Goal: Information Seeking & Learning: Find specific fact

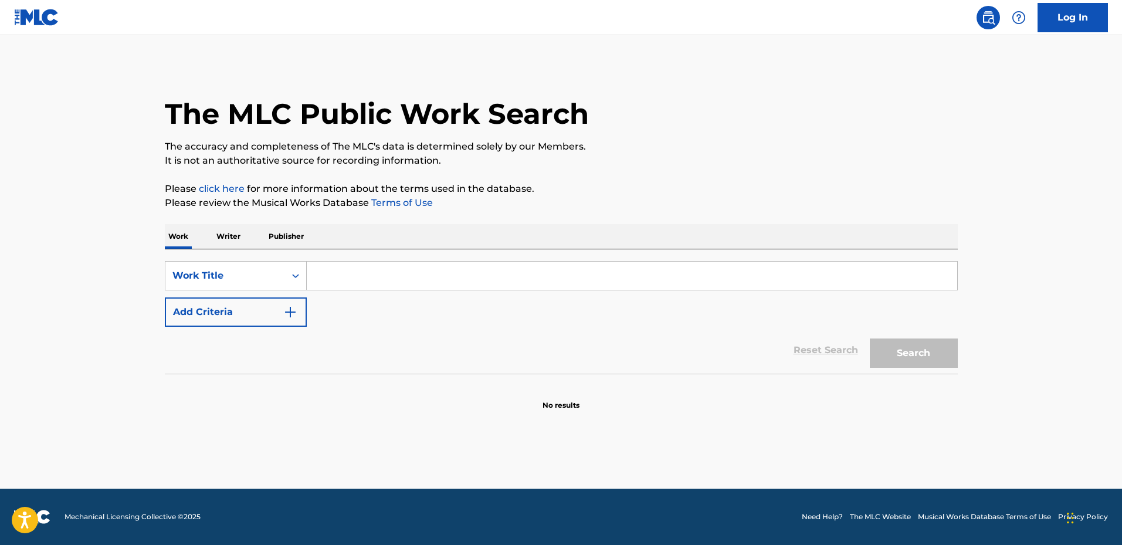
click at [323, 276] on input "Search Form" at bounding box center [632, 276] width 650 height 28
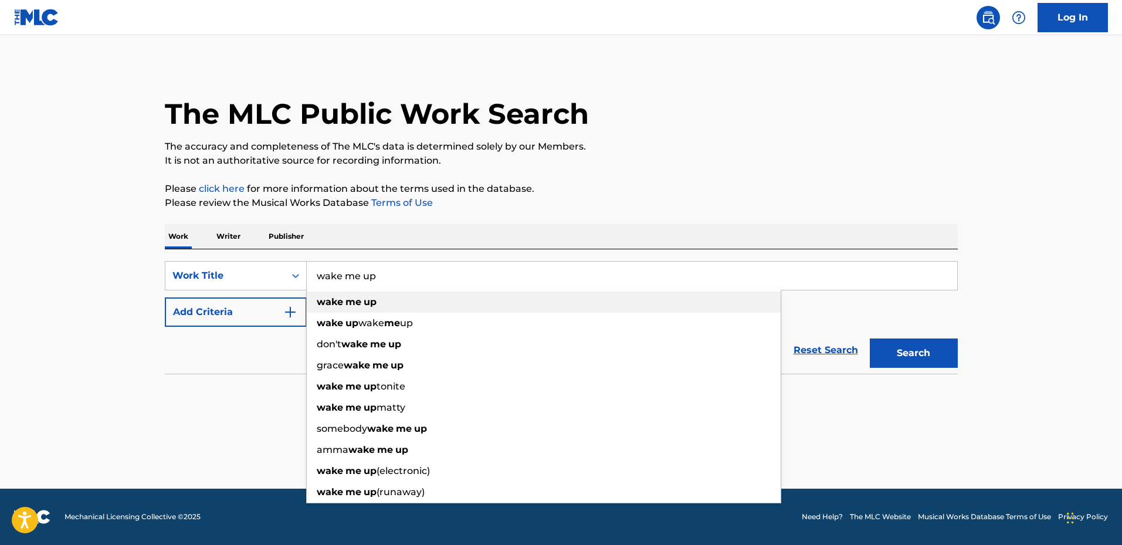
click at [344, 296] on span "Search Form" at bounding box center [344, 301] width 2 height 11
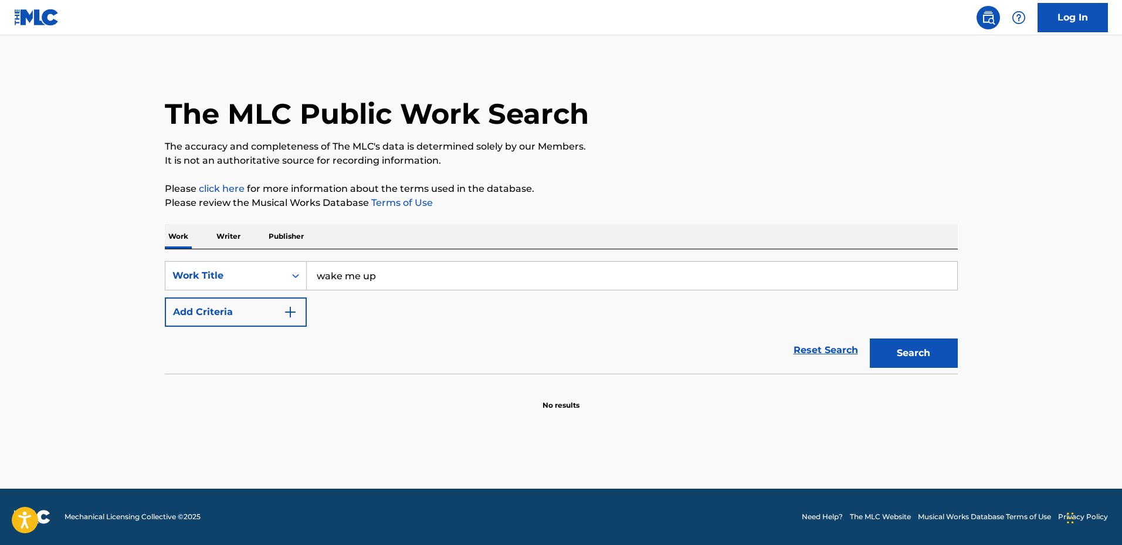
click at [912, 345] on button "Search" at bounding box center [914, 352] width 88 height 29
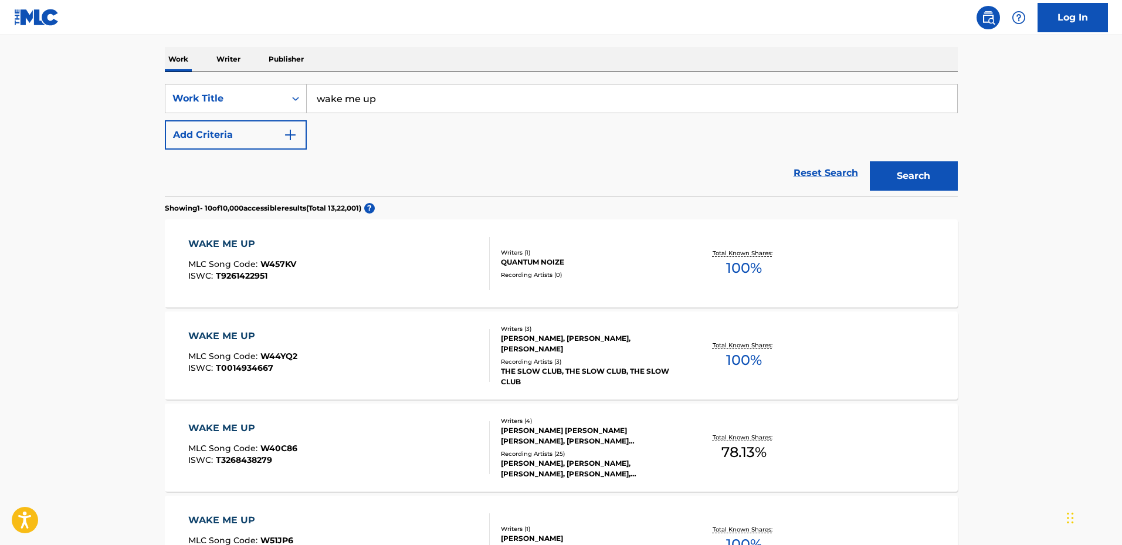
scroll to position [176, 0]
click at [402, 97] on input "wake me up" at bounding box center [632, 100] width 650 height 28
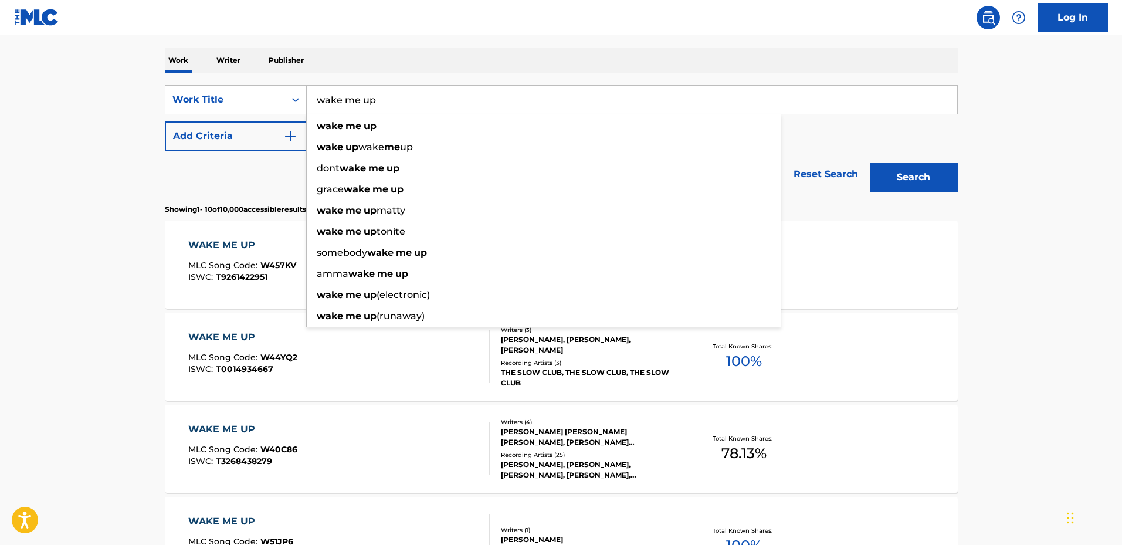
type input "wake me up"
click at [275, 141] on button "Add Criteria" at bounding box center [236, 135] width 142 height 29
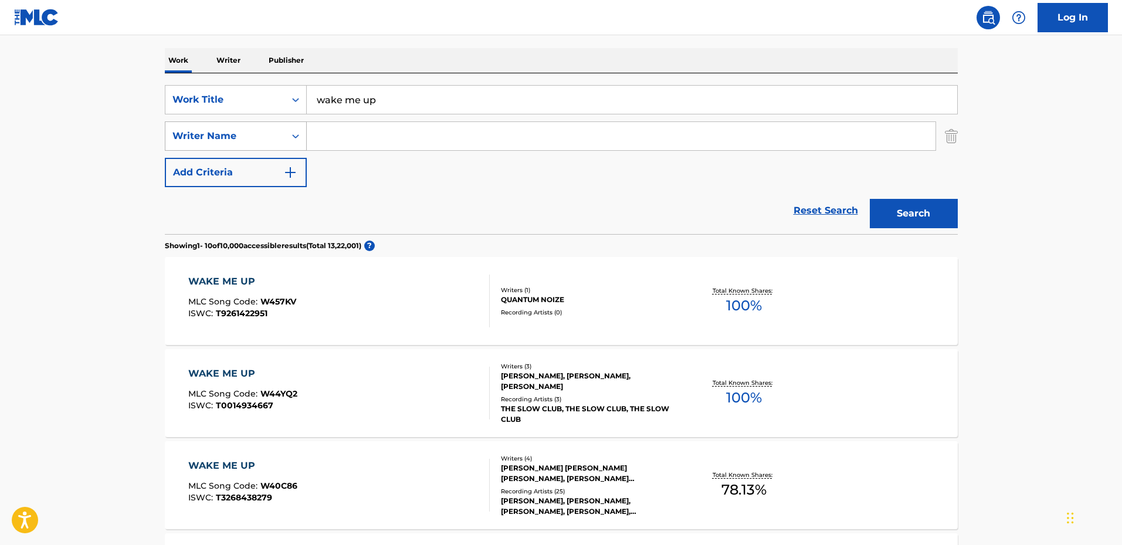
click at [285, 138] on div "Search Form" at bounding box center [295, 135] width 21 height 21
click at [354, 138] on input "Search Form" at bounding box center [621, 136] width 629 height 28
type input "avicii"
click at [343, 159] on div "avicii" at bounding box center [533, 162] width 452 height 21
click at [921, 203] on button "Search" at bounding box center [914, 213] width 88 height 29
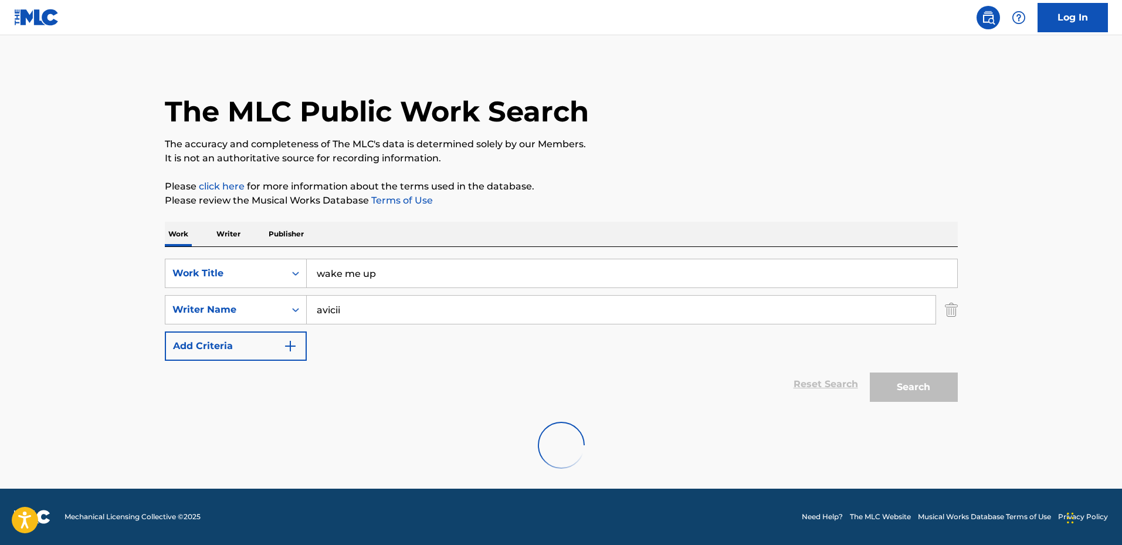
scroll to position [0, 0]
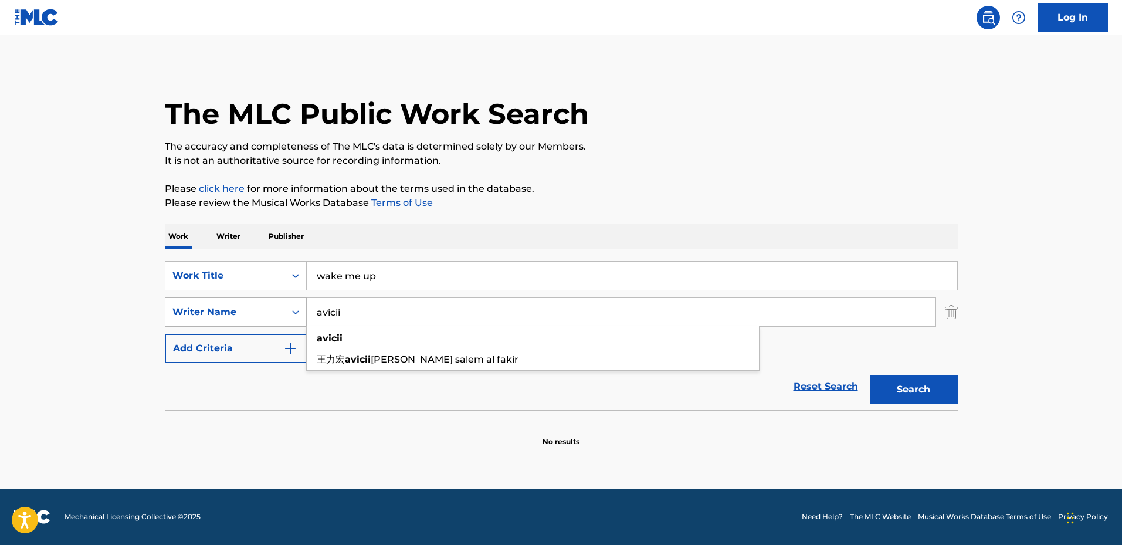
drag, startPoint x: 376, startPoint y: 317, endPoint x: 241, endPoint y: 317, distance: 135.5
click at [241, 317] on div "SearchWithCriteria8b155dc5-db02-483f-b47a-205609fe47c8 Writer Name [PERSON_NAME…" at bounding box center [561, 311] width 793 height 29
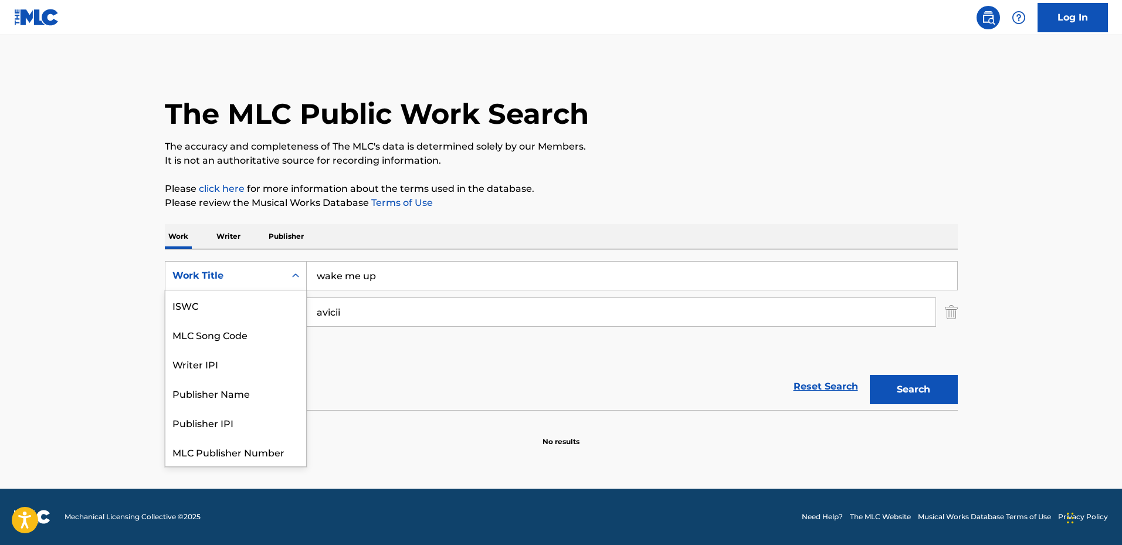
click at [298, 278] on icon "Search Form" at bounding box center [296, 276] width 12 height 12
click at [297, 276] on icon "Search Form" at bounding box center [295, 275] width 7 height 4
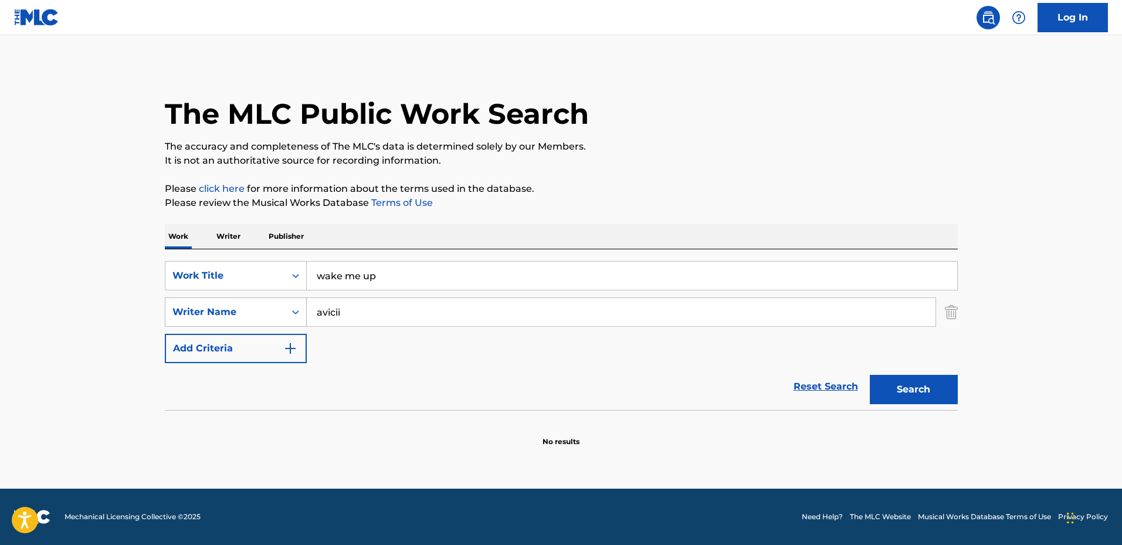
drag, startPoint x: 355, startPoint y: 306, endPoint x: 271, endPoint y: 307, distance: 83.9
click at [272, 307] on div "SearchWithCriteria8b155dc5-db02-483f-b47a-205609fe47c8 Writer Name [PERSON_NAME]" at bounding box center [561, 311] width 793 height 29
click at [889, 385] on button "Search" at bounding box center [914, 389] width 88 height 29
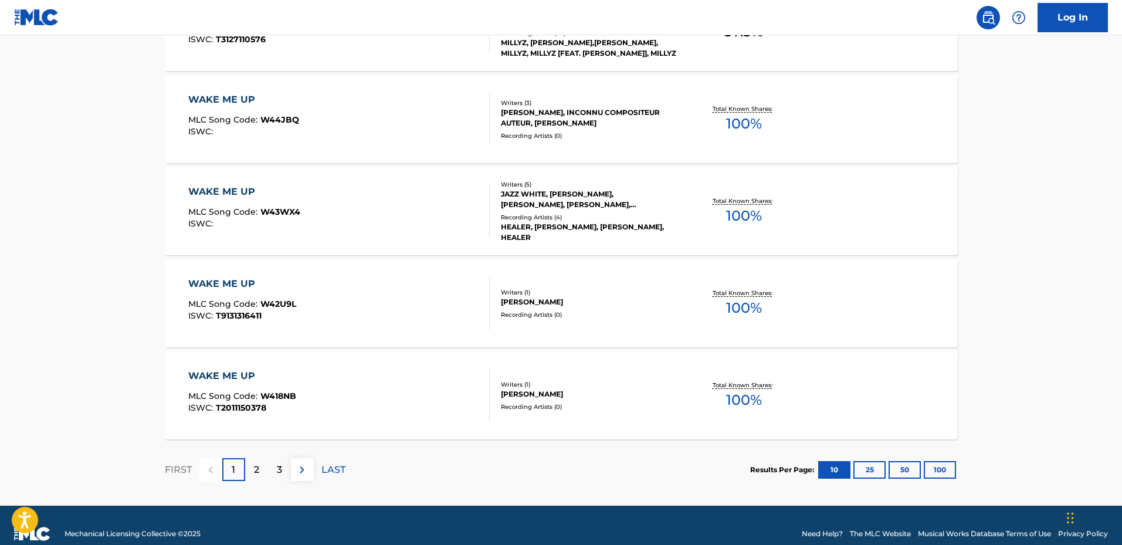
scroll to position [927, 0]
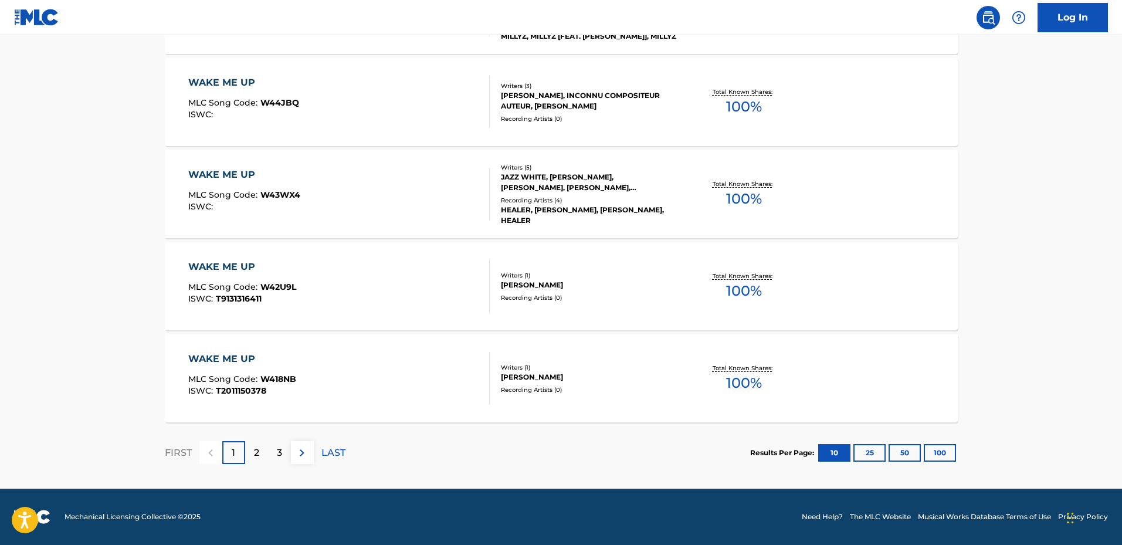
click at [264, 456] on div "2" at bounding box center [256, 452] width 23 height 23
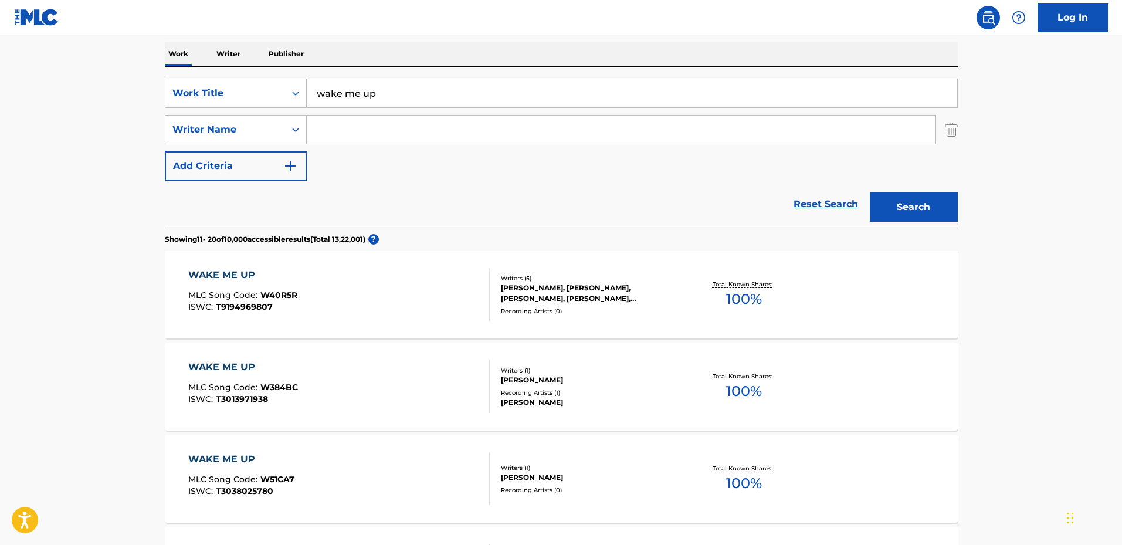
scroll to position [165, 0]
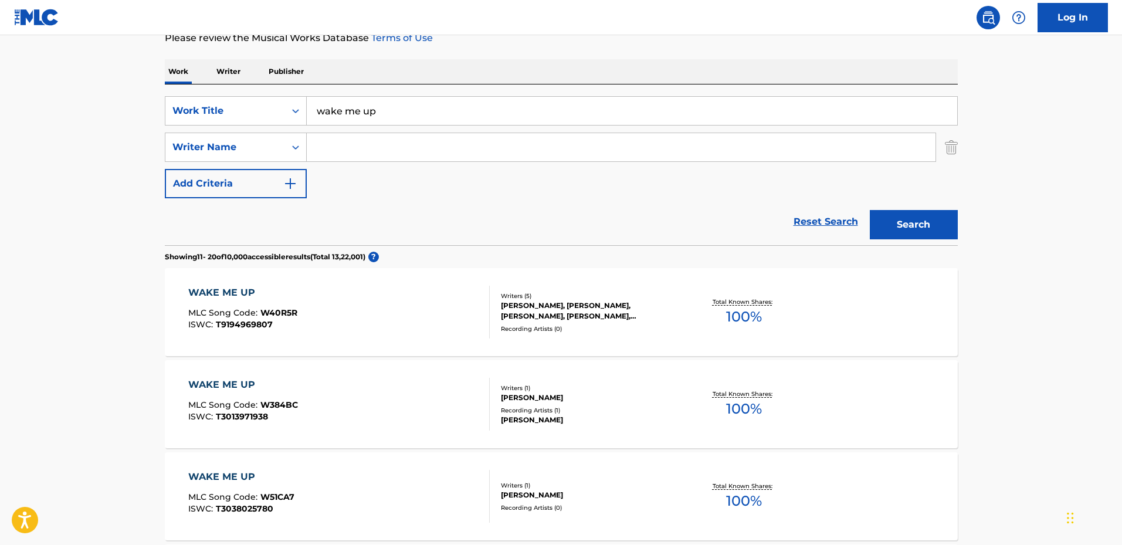
click at [371, 141] on input "Search Form" at bounding box center [621, 147] width 629 height 28
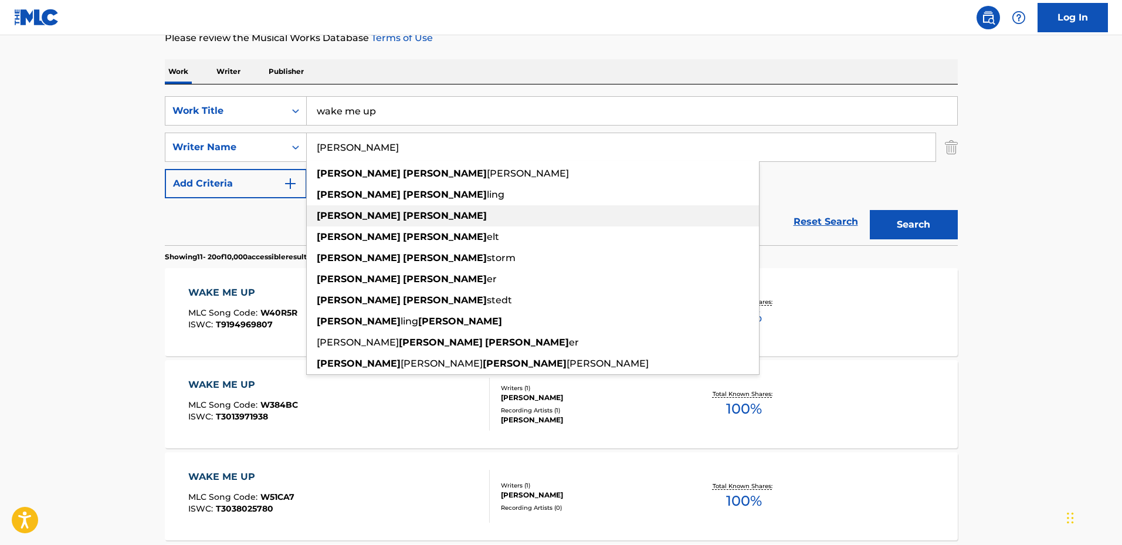
click at [403, 215] on strong "[PERSON_NAME]" at bounding box center [445, 215] width 84 height 11
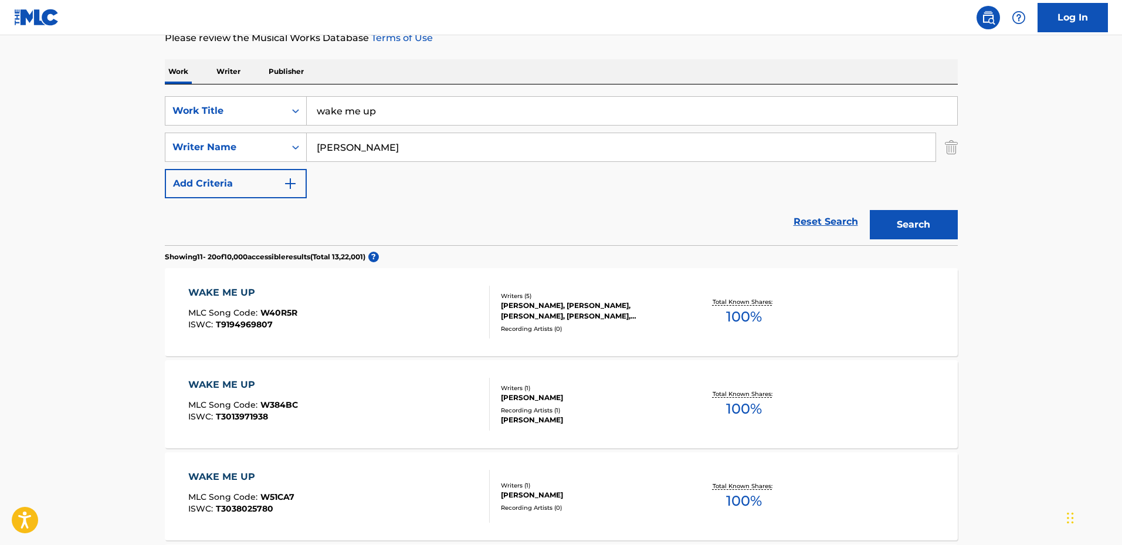
click at [915, 219] on button "Search" at bounding box center [914, 224] width 88 height 29
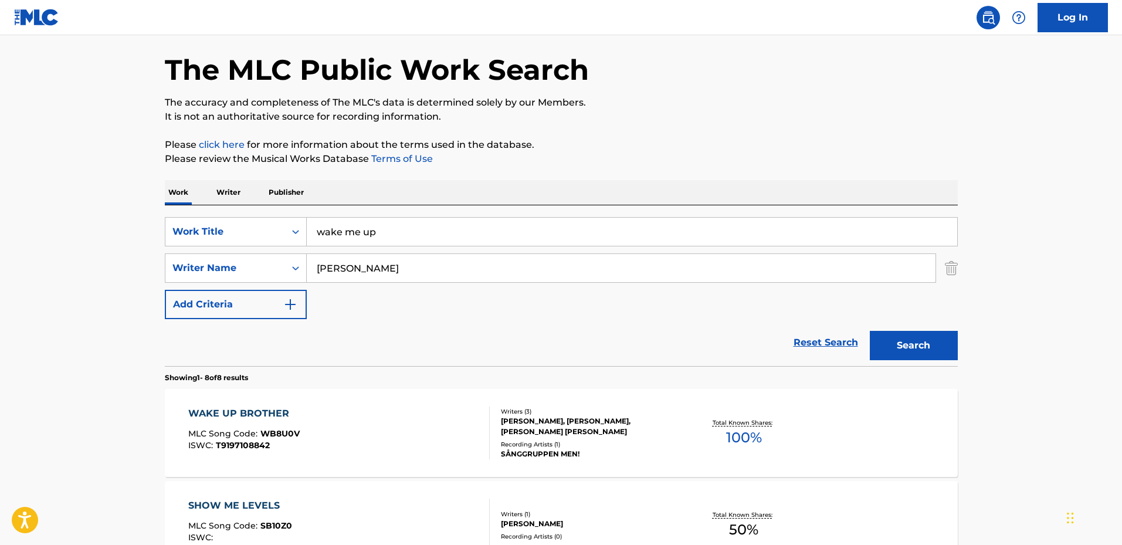
scroll to position [0, 0]
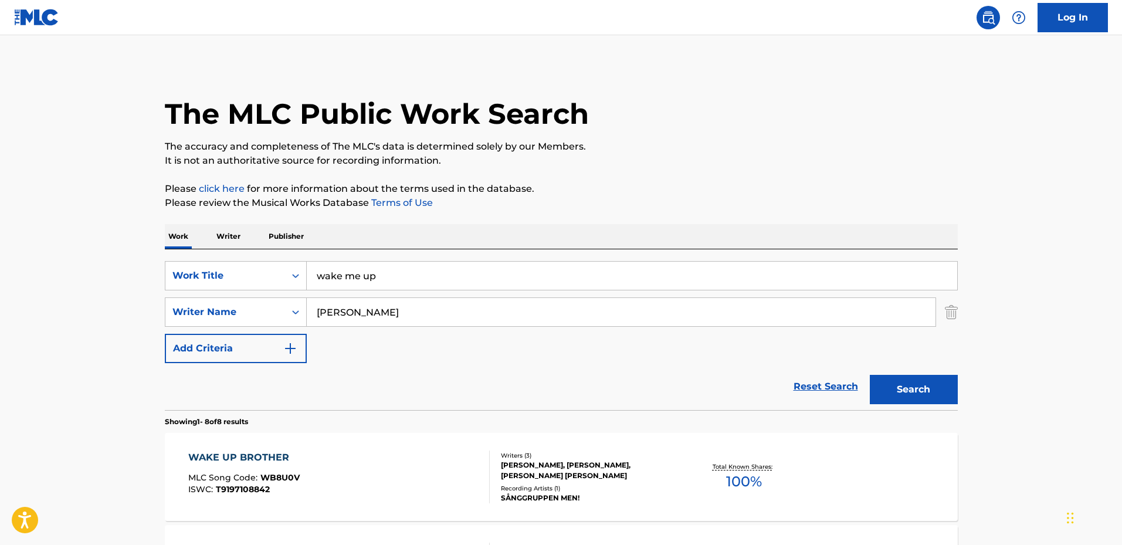
click at [382, 310] on input "[PERSON_NAME]" at bounding box center [621, 312] width 629 height 28
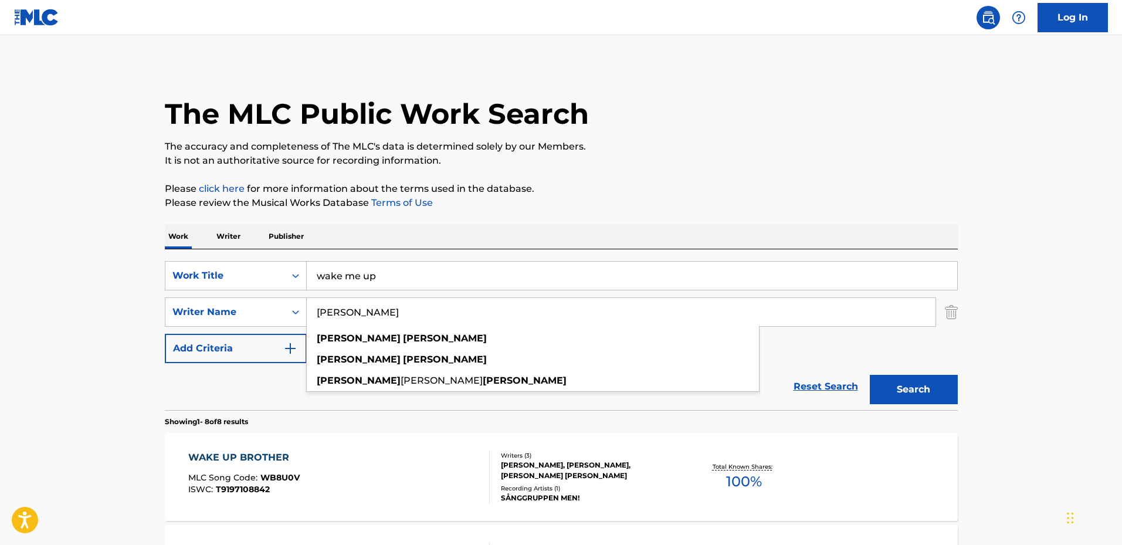
type input "[PERSON_NAME]"
click at [870, 375] on button "Search" at bounding box center [914, 389] width 88 height 29
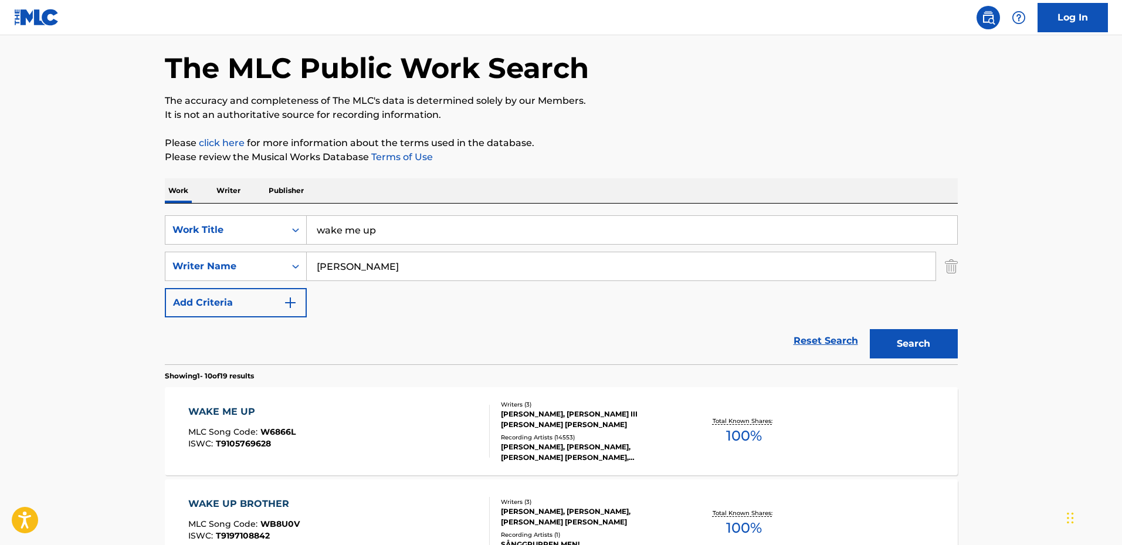
scroll to position [117, 0]
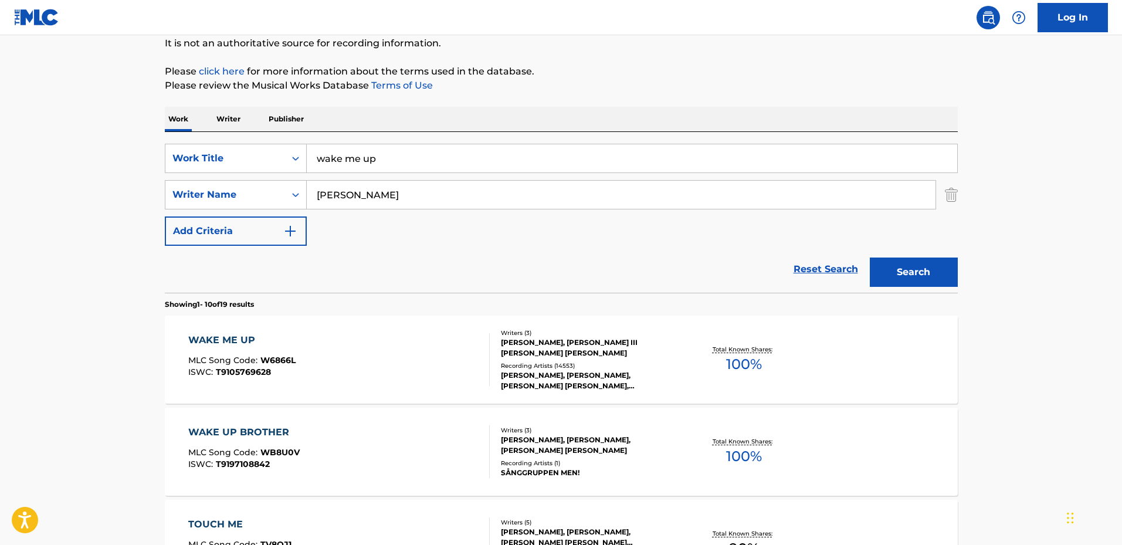
click at [228, 339] on div "WAKE ME UP" at bounding box center [241, 340] width 107 height 14
